Goal: Information Seeking & Learning: Learn about a topic

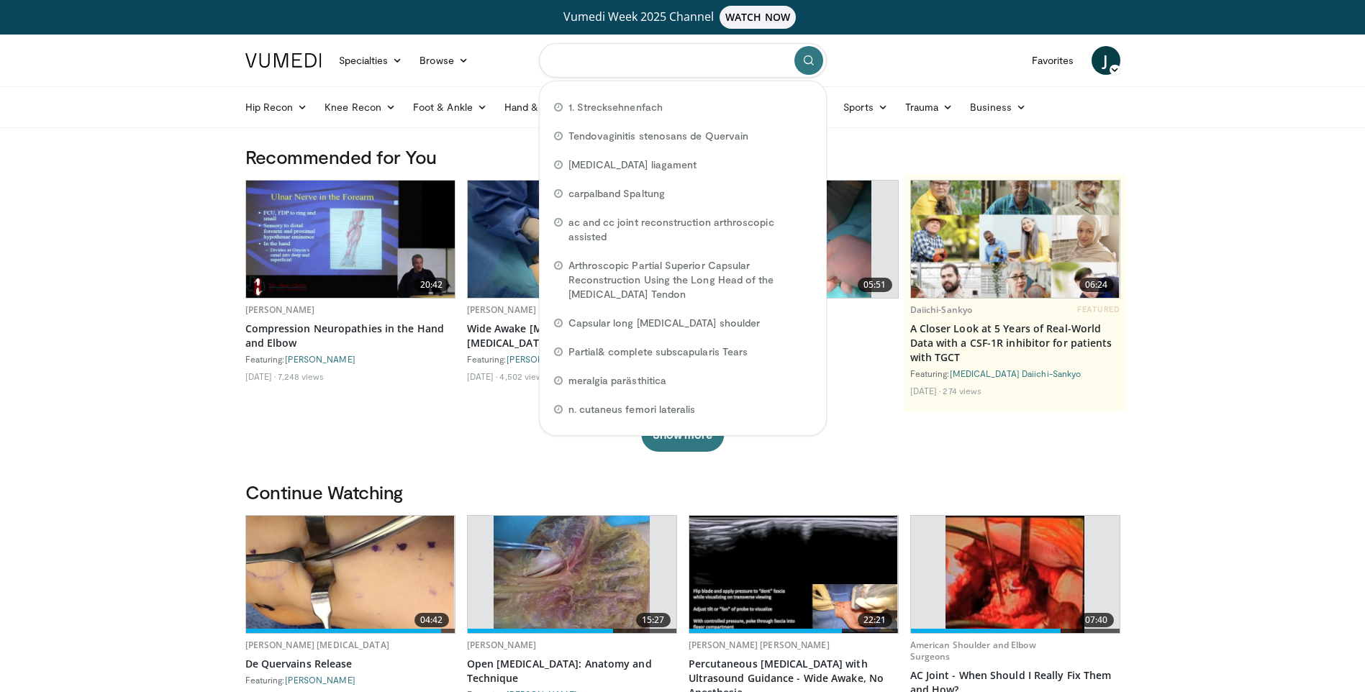
click at [575, 65] on input "Search topics, interventions" at bounding box center [683, 60] width 288 height 35
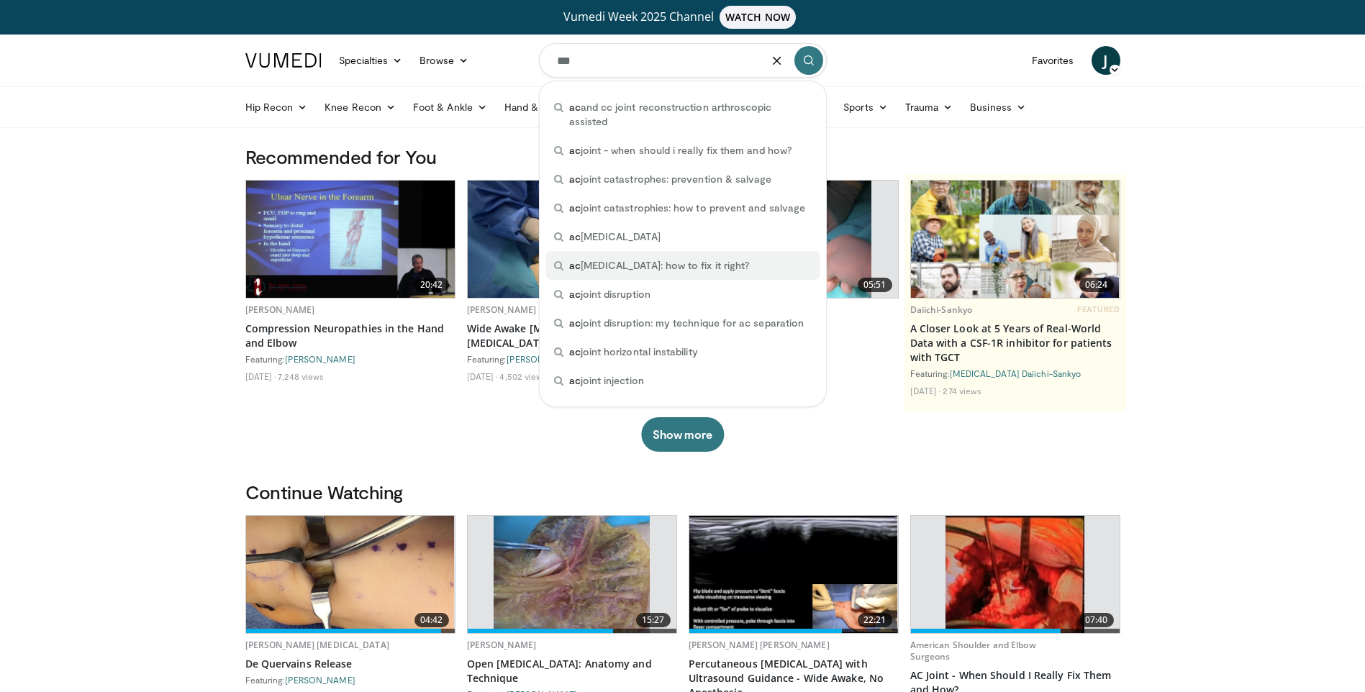
click at [596, 258] on span "ac joint dislocation: how to fix it right?" at bounding box center [659, 265] width 181 height 14
type input "**********"
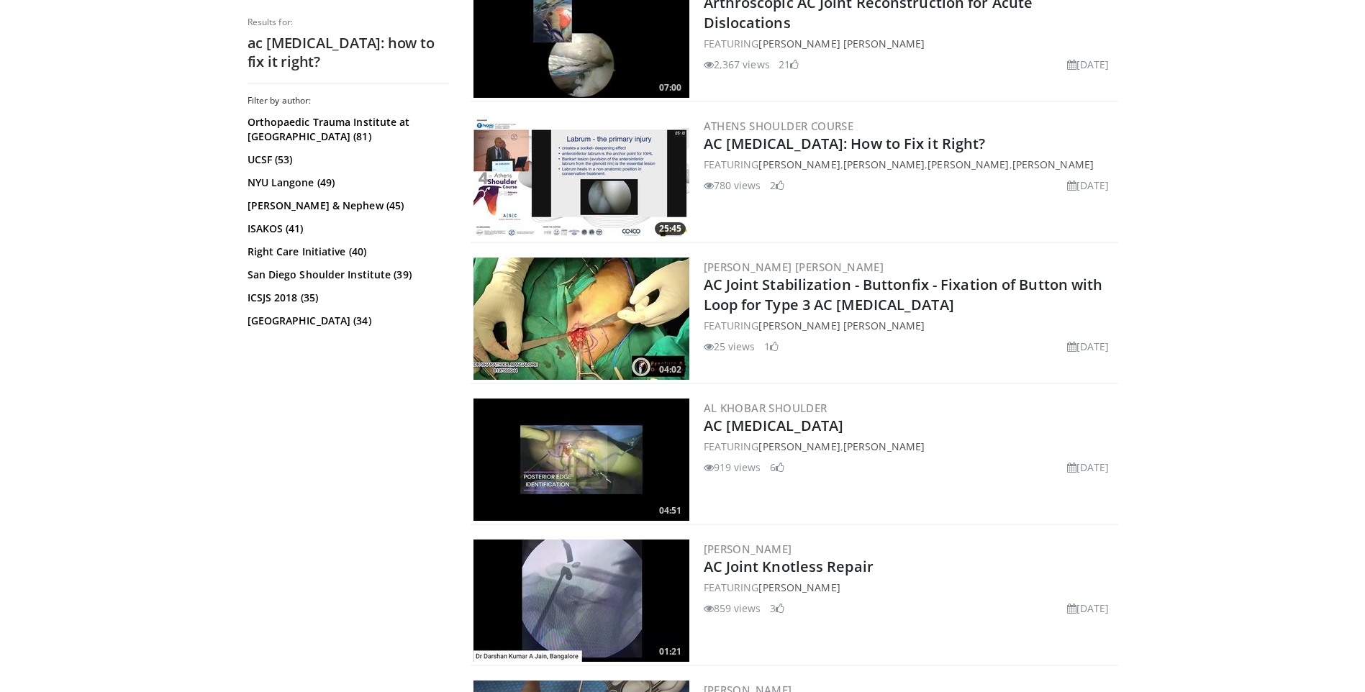
scroll to position [576, 0]
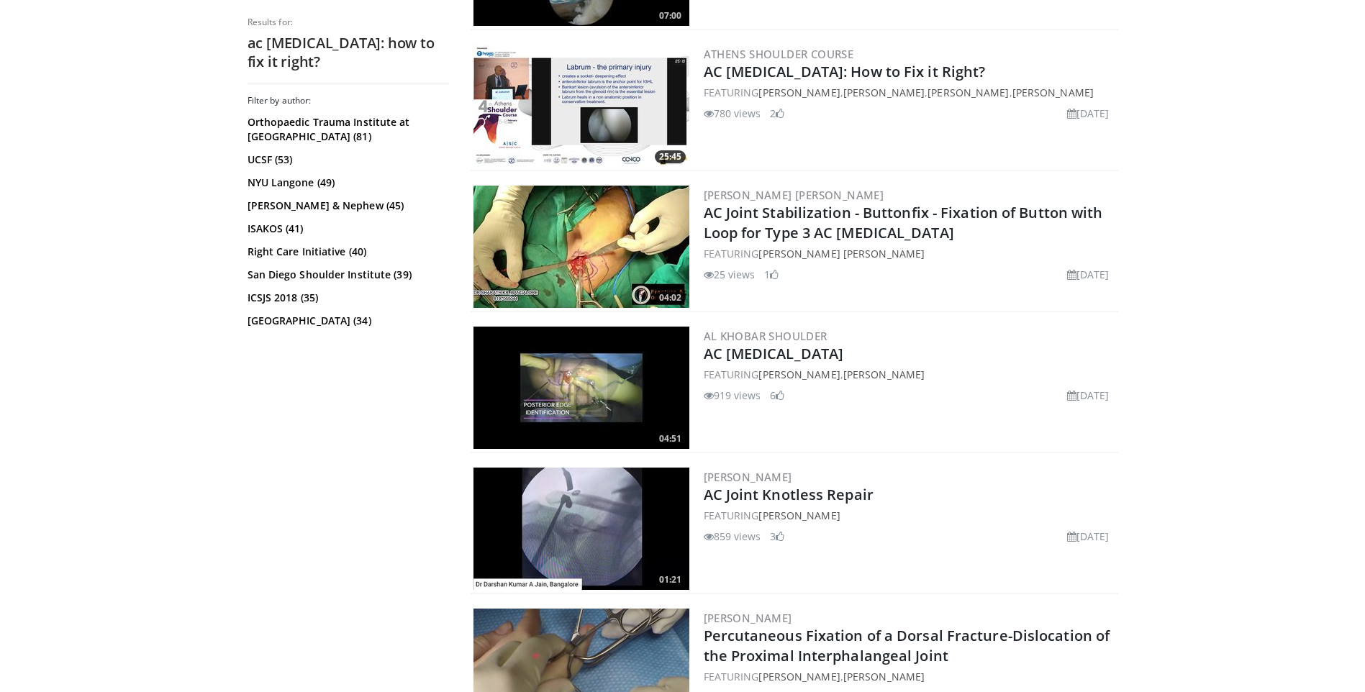
click at [637, 530] on img at bounding box center [581, 529] width 216 height 122
click at [599, 265] on img at bounding box center [581, 247] width 216 height 122
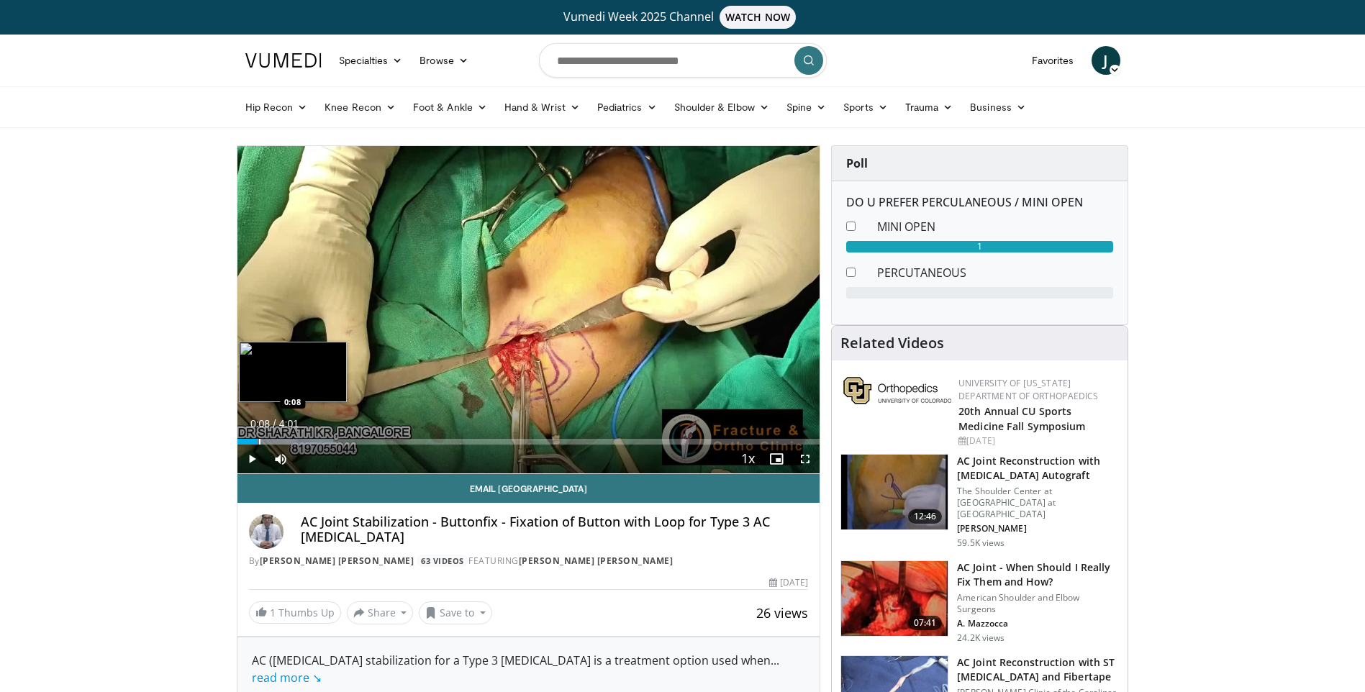
click at [259, 440] on div "Progress Bar" at bounding box center [259, 442] width 1 height 6
